Goal: Check status: Check status

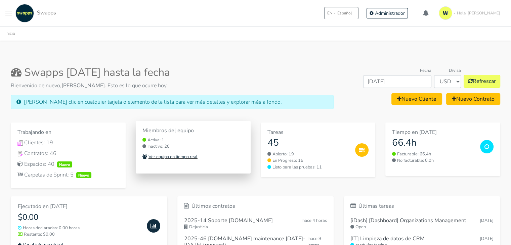
click at [196, 156] on small "Ver equipo en tiempo real" at bounding box center [170, 157] width 55 height 6
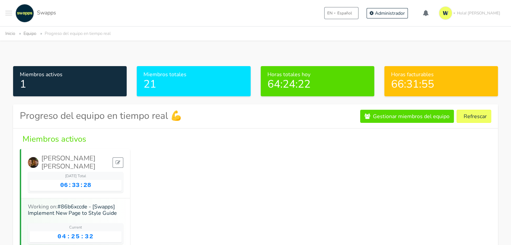
click at [5, 9] on div ".cls-1 { fill: #F15CFF; } .cls-2 { fill: #9a9a9a; } Clientes Contratos Espacios…" at bounding box center [255, 13] width 511 height 26
click at [8, 15] on span "Toggle navigation menu" at bounding box center [8, 15] width 7 height 1
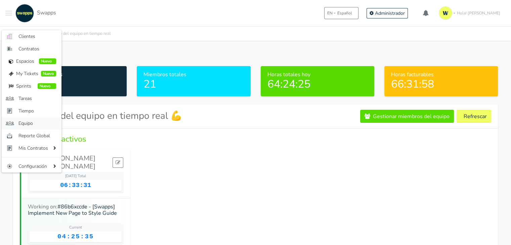
click at [38, 123] on span "Equipo" at bounding box center [37, 123] width 38 height 7
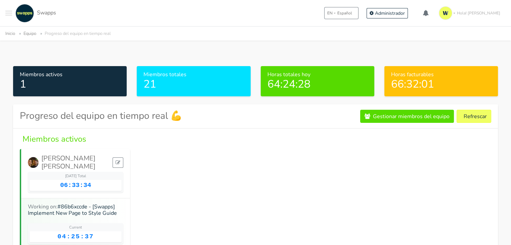
click at [11, 15] on span "Toggle navigation menu" at bounding box center [8, 15] width 7 height 1
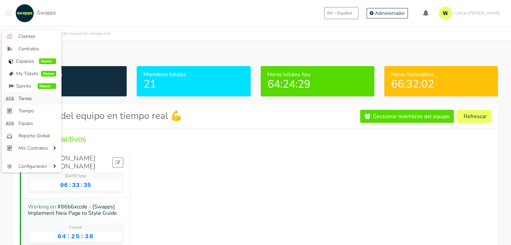
click at [30, 99] on span "Tareas" at bounding box center [37, 98] width 38 height 7
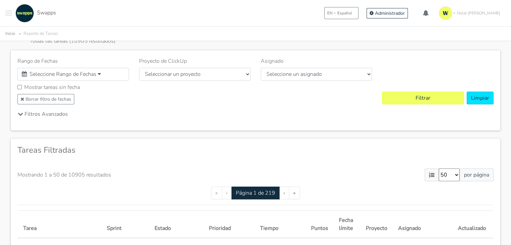
scroll to position [34, 0]
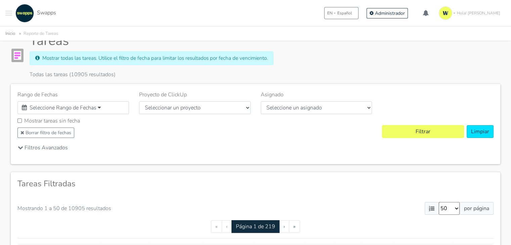
click at [12, 14] on button "Toggle navigation menu" at bounding box center [8, 13] width 7 height 18
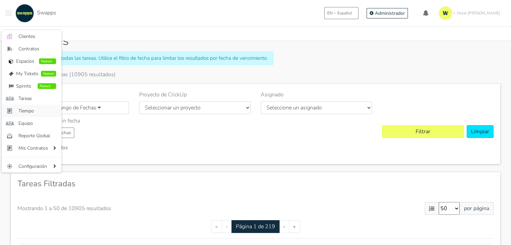
click at [32, 112] on span "Tiempo" at bounding box center [37, 111] width 38 height 7
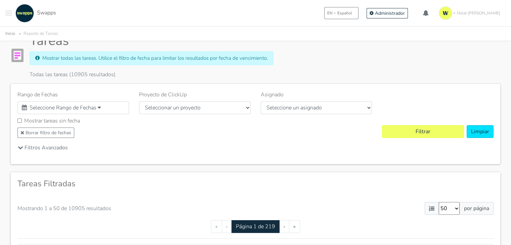
click at [32, 112] on div "Seleccione Rango de Fechas" at bounding box center [73, 108] width 112 height 13
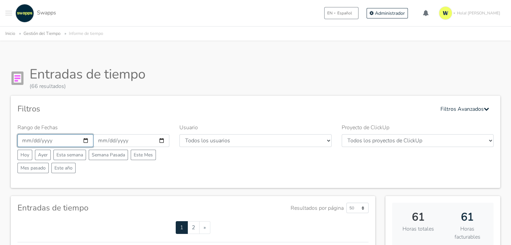
click at [85, 142] on input "[DATE]" at bounding box center [55, 140] width 76 height 13
type input "[DATE]"
click at [161, 141] on input "[DATE]" at bounding box center [131, 140] width 76 height 13
type input "[DATE]"
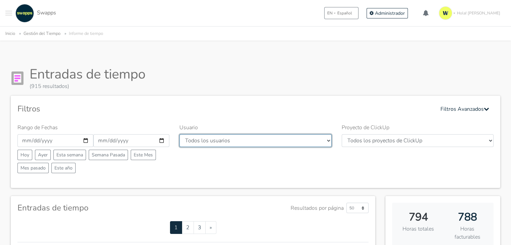
click at [278, 145] on select "Todos los usuarios Andres Cristian Mateo Angie Diego Swapps Tech Alejandra Tati…" at bounding box center [255, 140] width 152 height 13
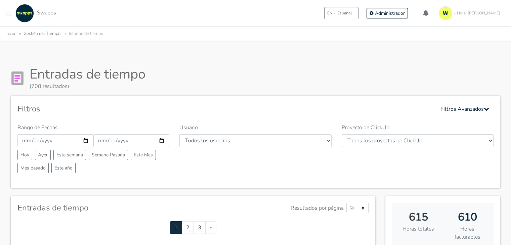
select select "42"
click at [179, 134] on select "Todos los usuarios Andres Cristian Mateo Angie Diego Swapps Tech Alejandra Tati…" at bounding box center [255, 140] width 152 height 13
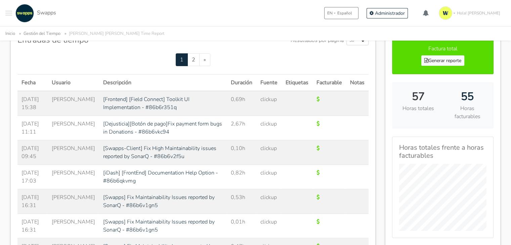
scroll to position [134, 0]
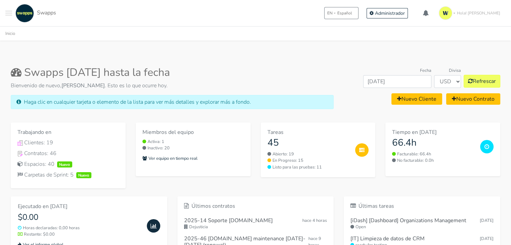
click at [13, 14] on div ".cls-1 { fill: #F15CFF; } .cls-2 { fill: #9a9a9a; } Clientes Contratos Espacios…" at bounding box center [30, 13] width 51 height 18
click at [11, 14] on button "Toggle navigation menu" at bounding box center [8, 13] width 7 height 18
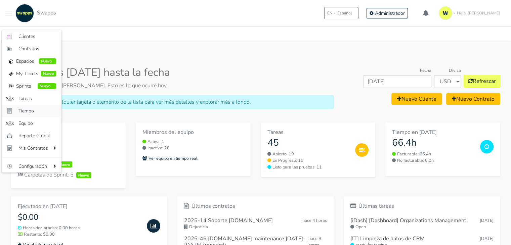
click at [38, 109] on span "Tiempo" at bounding box center [37, 111] width 38 height 7
click at [38, 109] on div "Swapps October 2025 hasta la fecha Bienvenido de nuevo, Angie Becerra . Esto es…" at bounding box center [172, 90] width 333 height 48
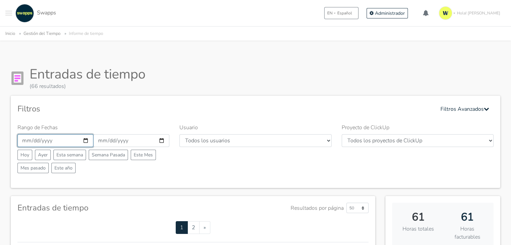
click at [82, 138] on input "[DATE]" at bounding box center [55, 140] width 76 height 13
type input "[DATE]"
click at [161, 141] on input "2025-10-31" at bounding box center [131, 140] width 76 height 13
type input "[DATE]"
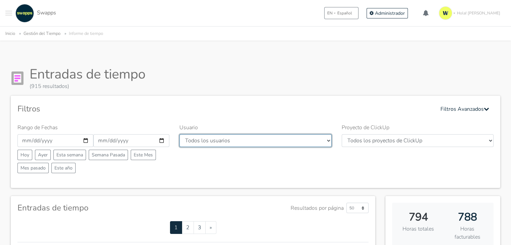
click at [318, 142] on select "Todos los usuarios [PERSON_NAME] [PERSON_NAME] [GEOGRAPHIC_DATA] Swapps Tech [P…" at bounding box center [255, 140] width 152 height 13
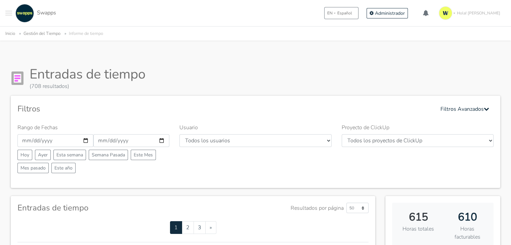
select select "39"
click at [179, 134] on select "Todos los usuarios [PERSON_NAME] [PERSON_NAME] [GEOGRAPHIC_DATA] Swapps Tech [P…" at bounding box center [255, 140] width 152 height 13
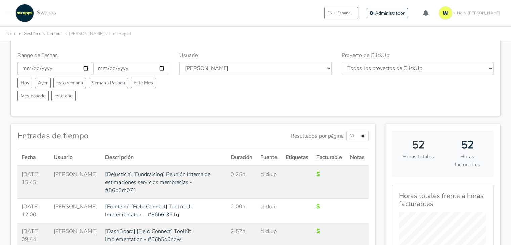
scroll to position [39, 0]
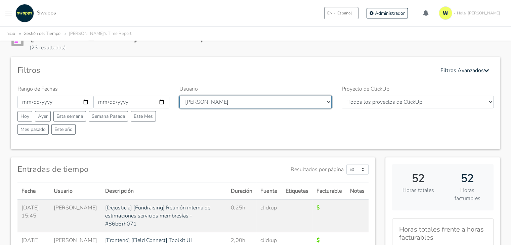
click at [321, 102] on select "Todos los usuarios [PERSON_NAME] [PERSON_NAME] [GEOGRAPHIC_DATA] Swapps Tech [P…" at bounding box center [255, 102] width 152 height 13
select select "44"
click at [179, 96] on select "Todos los usuarios [PERSON_NAME] [PERSON_NAME] [GEOGRAPHIC_DATA] Swapps Tech [P…" at bounding box center [255, 102] width 152 height 13
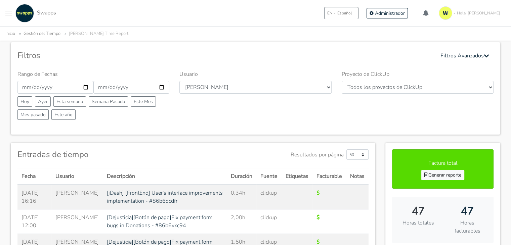
scroll to position [71, 0]
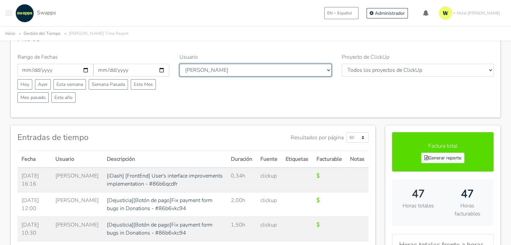
click at [282, 72] on select "Todos los usuarios [PERSON_NAME] [PERSON_NAME] [GEOGRAPHIC_DATA] Swapps Tech [P…" at bounding box center [255, 70] width 152 height 13
select select "43"
click at [179, 64] on select "Todos los usuarios [PERSON_NAME] [PERSON_NAME] [GEOGRAPHIC_DATA] Swapps Tech [P…" at bounding box center [255, 70] width 152 height 13
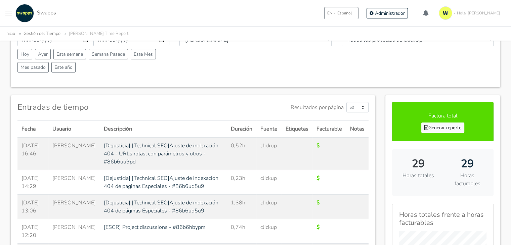
scroll to position [34, 0]
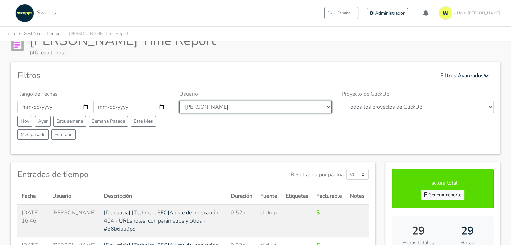
click at [224, 106] on select "Todos los usuarios [PERSON_NAME] [PERSON_NAME] [GEOGRAPHIC_DATA] Swapps Tech [P…" at bounding box center [255, 107] width 152 height 13
select select "47"
click at [179, 101] on select "Todos los usuarios [PERSON_NAME] [PERSON_NAME] [GEOGRAPHIC_DATA] Swapps Tech [P…" at bounding box center [255, 107] width 152 height 13
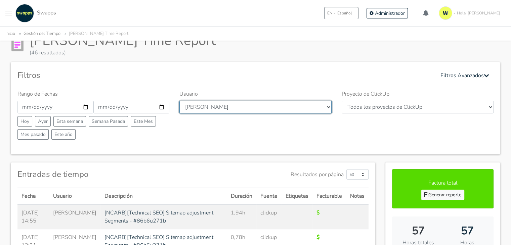
click at [320, 104] on select "Todos los usuarios Andres Cristian Mateo Angie Diego Swapps Tech Alejandra Tati…" at bounding box center [255, 107] width 152 height 13
select select "6"
click at [179, 101] on select "Todos los usuarios Andres Cristian Mateo Angie Diego Swapps Tech Alejandra Tati…" at bounding box center [255, 107] width 152 height 13
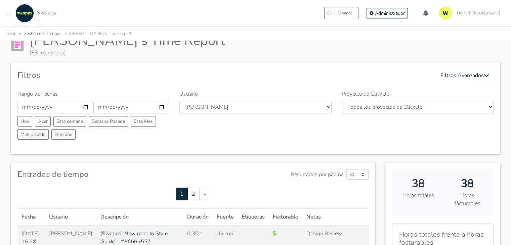
scroll to position [67, 0]
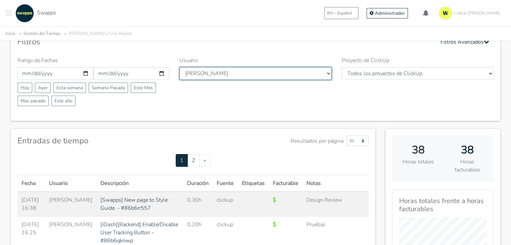
click at [239, 77] on select "Todos los usuarios [PERSON_NAME] [PERSON_NAME] [GEOGRAPHIC_DATA] Swapps Tech [P…" at bounding box center [255, 73] width 152 height 13
select select "23"
click at [179, 67] on select "Todos los usuarios [PERSON_NAME] [PERSON_NAME] [GEOGRAPHIC_DATA] Swapps Tech [P…" at bounding box center [255, 73] width 152 height 13
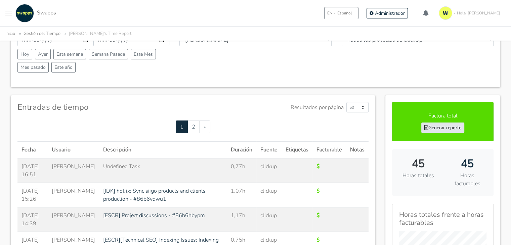
scroll to position [67, 0]
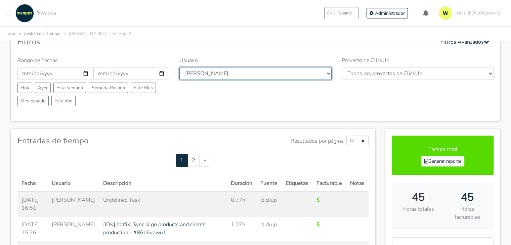
click at [319, 73] on select "Todos los usuarios [PERSON_NAME] [PERSON_NAME] [GEOGRAPHIC_DATA] Swapps Tech [P…" at bounding box center [255, 73] width 152 height 13
select select "33"
click at [179, 67] on select "Todos los usuarios [PERSON_NAME] [PERSON_NAME] [GEOGRAPHIC_DATA] Swapps Tech [P…" at bounding box center [255, 73] width 152 height 13
click at [222, 73] on select "Todos los usuarios [PERSON_NAME] [PERSON_NAME] [GEOGRAPHIC_DATA] Swapps Tech [P…" at bounding box center [255, 73] width 152 height 13
select select "26"
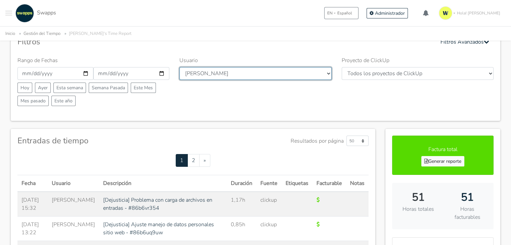
click at [179, 67] on select "Todos los usuarios Andres Cristian Mateo Angie Diego Swapps Tech Alejandra Tati…" at bounding box center [255, 73] width 152 height 13
click at [245, 75] on select "Todos los usuarios [PERSON_NAME] [PERSON_NAME] [GEOGRAPHIC_DATA] Swapps Tech [P…" at bounding box center [255, 73] width 152 height 13
select select "28"
click at [179, 67] on select "Todos los usuarios Andres Cristian Mateo Angie Diego Swapps Tech Alejandra Tati…" at bounding box center [255, 73] width 152 height 13
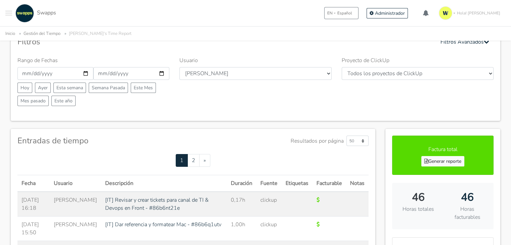
click at [227, 112] on div "Rango de Fechas 2025-09-15 2025-09-28 Hoy Ayer Esta semana Semana Pasada Este M…" at bounding box center [255, 85] width 486 height 58
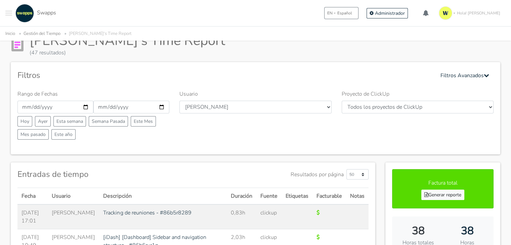
scroll to position [67, 0]
